Goal: Navigation & Orientation: Find specific page/section

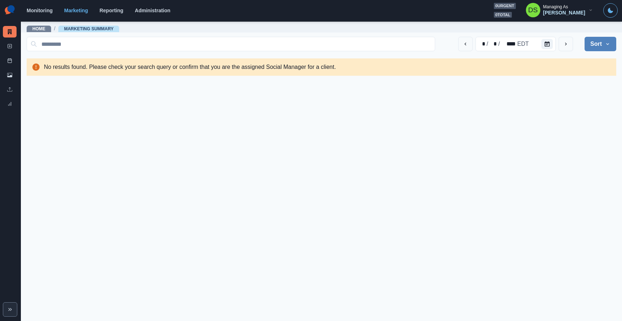
click at [150, 14] on div "Monitoring Marketing Reporting Administration 0 urgent 0 total DS Managing As […" at bounding box center [323, 10] width 592 height 15
click at [150, 10] on link "Administration" at bounding box center [153, 11] width 36 height 6
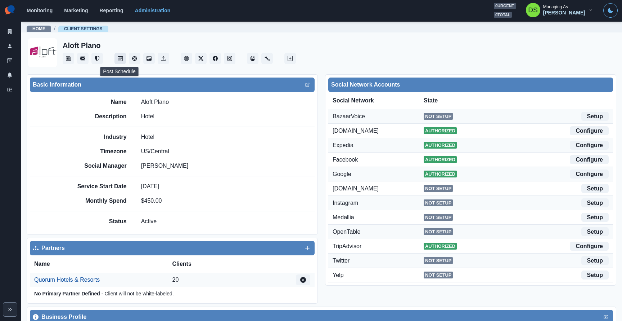
click at [118, 54] on button "Post Schedule" at bounding box center [121, 59] width 12 height 12
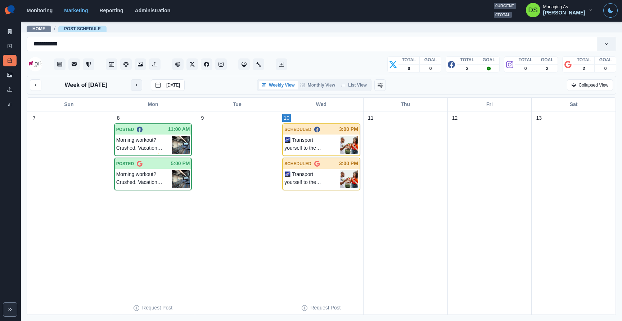
click at [139, 82] on icon "next month" at bounding box center [136, 84] width 5 height 5
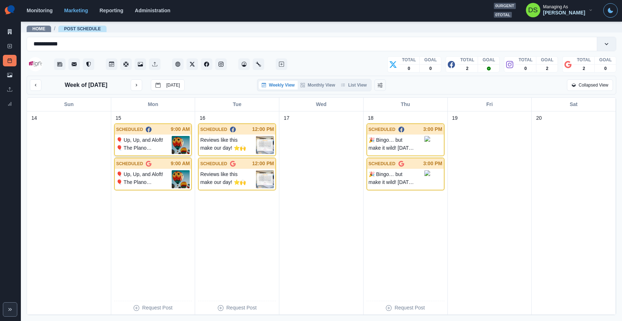
click at [157, 140] on p "🎈 Up, Up, and Aloft! 🎈 The Plano Balloon Festival is almost here — and we’re th…" at bounding box center [144, 145] width 56 height 18
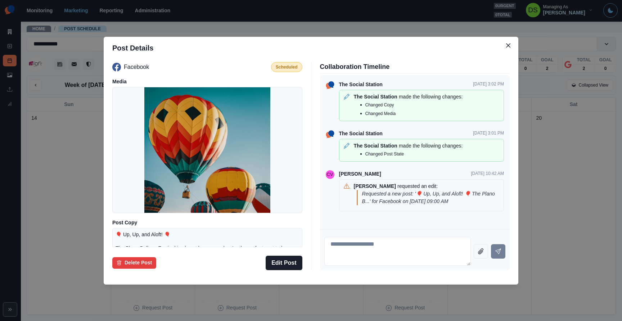
click at [64, 141] on div "Post Details Facebook Scheduled Media Post Copy 🎈 Up, Up, and Aloft! 🎈 The Plan…" at bounding box center [311, 160] width 622 height 321
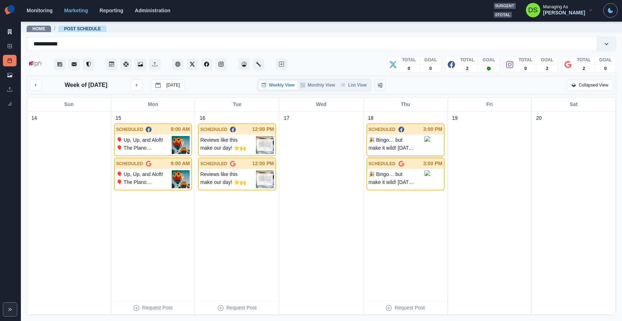
click at [380, 139] on p "🎉 Bingo… but make it wild! [DATE], head to the [GEOGRAPHIC_DATA] at [GEOGRAPHIC…" at bounding box center [397, 144] width 56 height 16
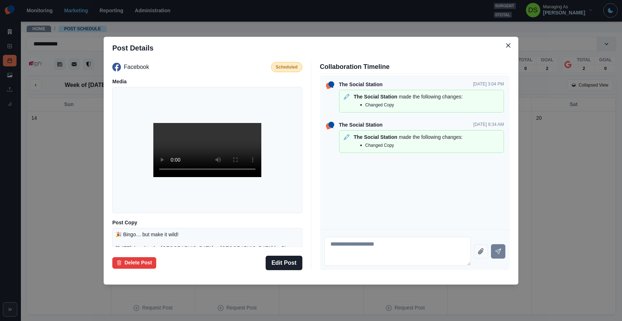
click at [564, 181] on div "Post Details Facebook Scheduled Media Post Copy 🎉 Bingo… but make it wild! [DAT…" at bounding box center [311, 160] width 622 height 321
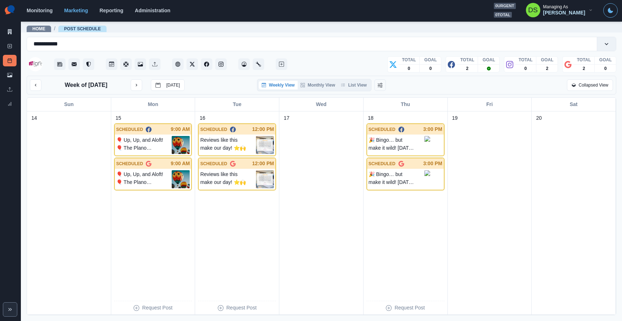
click at [11, 10] on img at bounding box center [10, 10] width 14 height 14
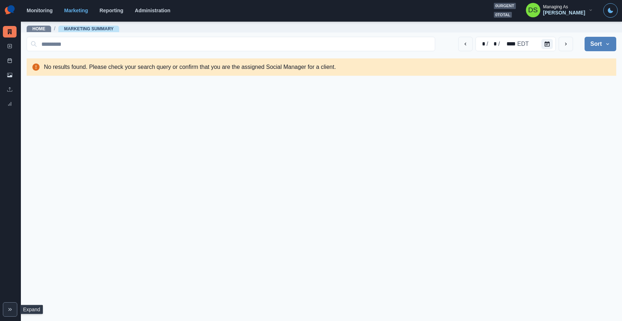
click at [13, 308] on button "Expand" at bounding box center [10, 309] width 14 height 14
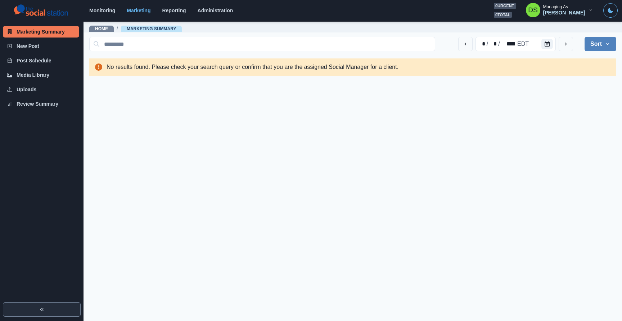
click at [13, 308] on button "Expand" at bounding box center [42, 309] width 78 height 14
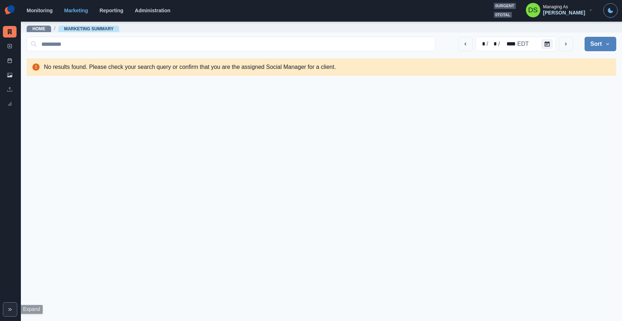
click at [12, 313] on button "Expand" at bounding box center [10, 309] width 14 height 14
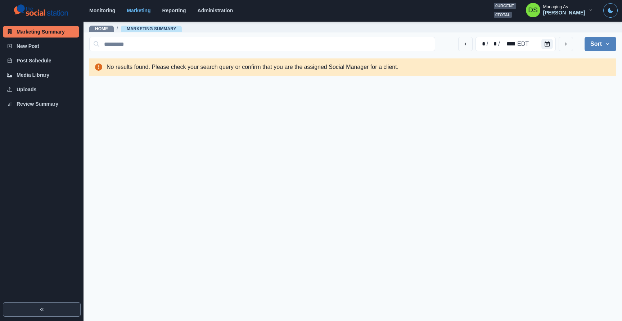
click at [12, 313] on button "Expand" at bounding box center [42, 309] width 78 height 14
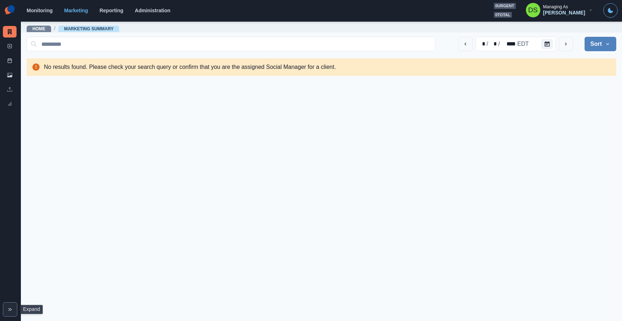
click at [204, 152] on main "Home / Marketing Summary * / * / **** EDT Sort Client Name Uploads Pending Post…" at bounding box center [322, 171] width 602 height 300
